Goal: Transaction & Acquisition: Purchase product/service

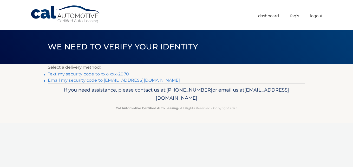
click at [82, 74] on link "Text my security code to xxx-xxx-2070" at bounding box center [88, 73] width 81 height 5
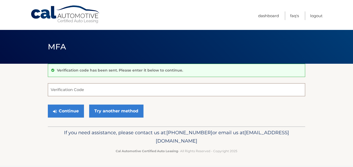
click at [86, 87] on input "Verification Code" at bounding box center [176, 89] width 257 height 13
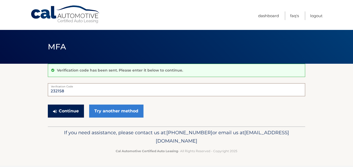
type input "232158"
click at [65, 108] on button "Continue" at bounding box center [66, 110] width 36 height 13
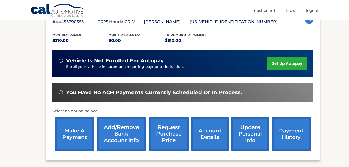
scroll to position [100, 0]
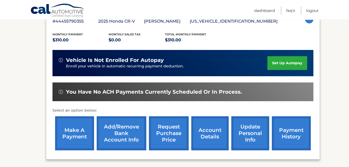
click at [70, 133] on link "make a payment" at bounding box center [74, 133] width 39 height 34
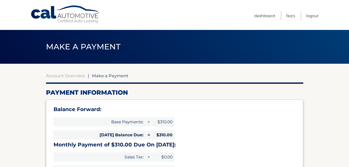
select select "NWI2YjZlMDQtYWRlZC00NTIxLWI3MjQtMDZjY2Q3NTMzNTRk"
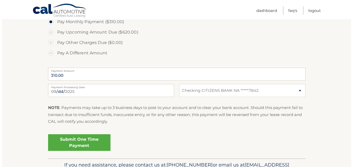
scroll to position [197, 0]
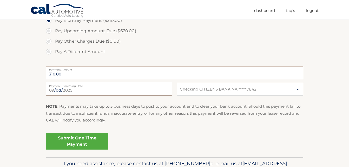
click at [77, 89] on input "[DATE]" at bounding box center [109, 89] width 126 height 13
type input "[DATE]"
click at [79, 140] on link "Submit One Time Payment" at bounding box center [77, 141] width 62 height 17
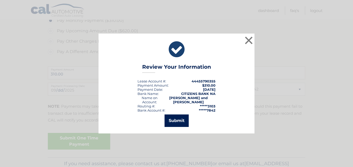
click at [178, 121] on button "Submit" at bounding box center [176, 120] width 24 height 12
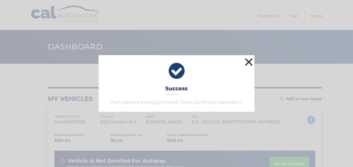
click at [251, 62] on button "×" at bounding box center [248, 62] width 10 height 10
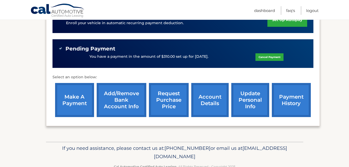
scroll to position [158, 0]
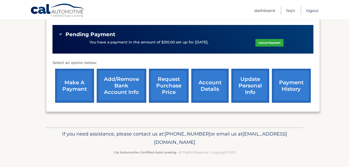
click at [311, 11] on link "Logout" at bounding box center [312, 10] width 12 height 9
